Goal: Browse casually: Explore the website without a specific task or goal

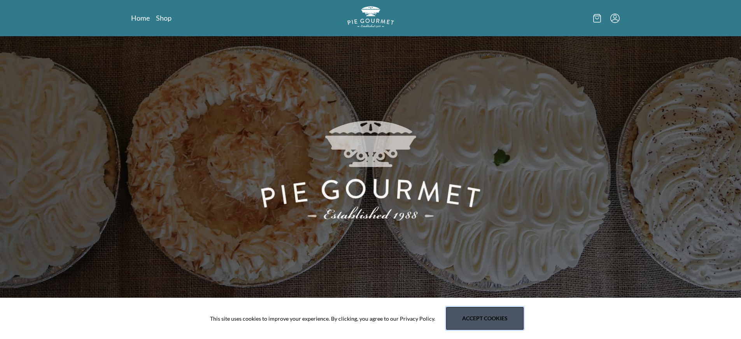
click at [487, 327] on button "Accept cookies" at bounding box center [484, 318] width 77 height 23
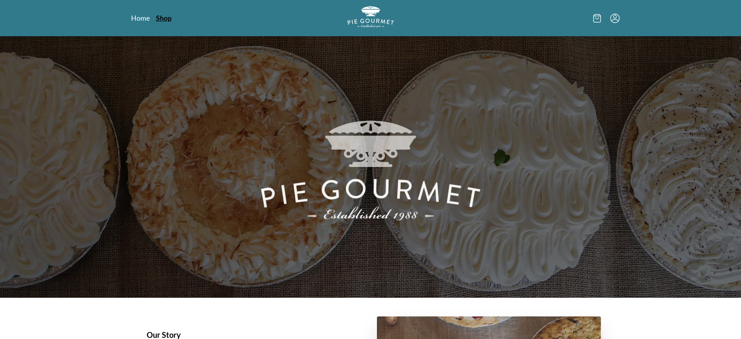
click at [162, 18] on link "Shop" at bounding box center [164, 17] width 16 height 9
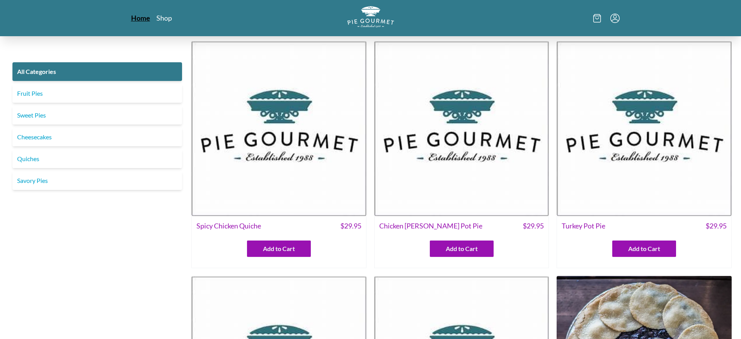
click at [137, 16] on link "Home" at bounding box center [140, 17] width 19 height 9
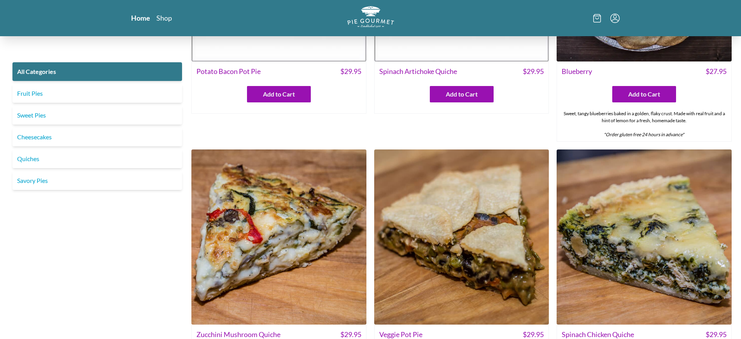
scroll to position [428, 0]
